Goal: Unclear

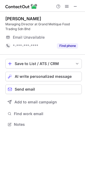
scroll to position [121, 85]
click at [76, 7] on span at bounding box center [75, 6] width 4 height 4
